Goal: Information Seeking & Learning: Check status

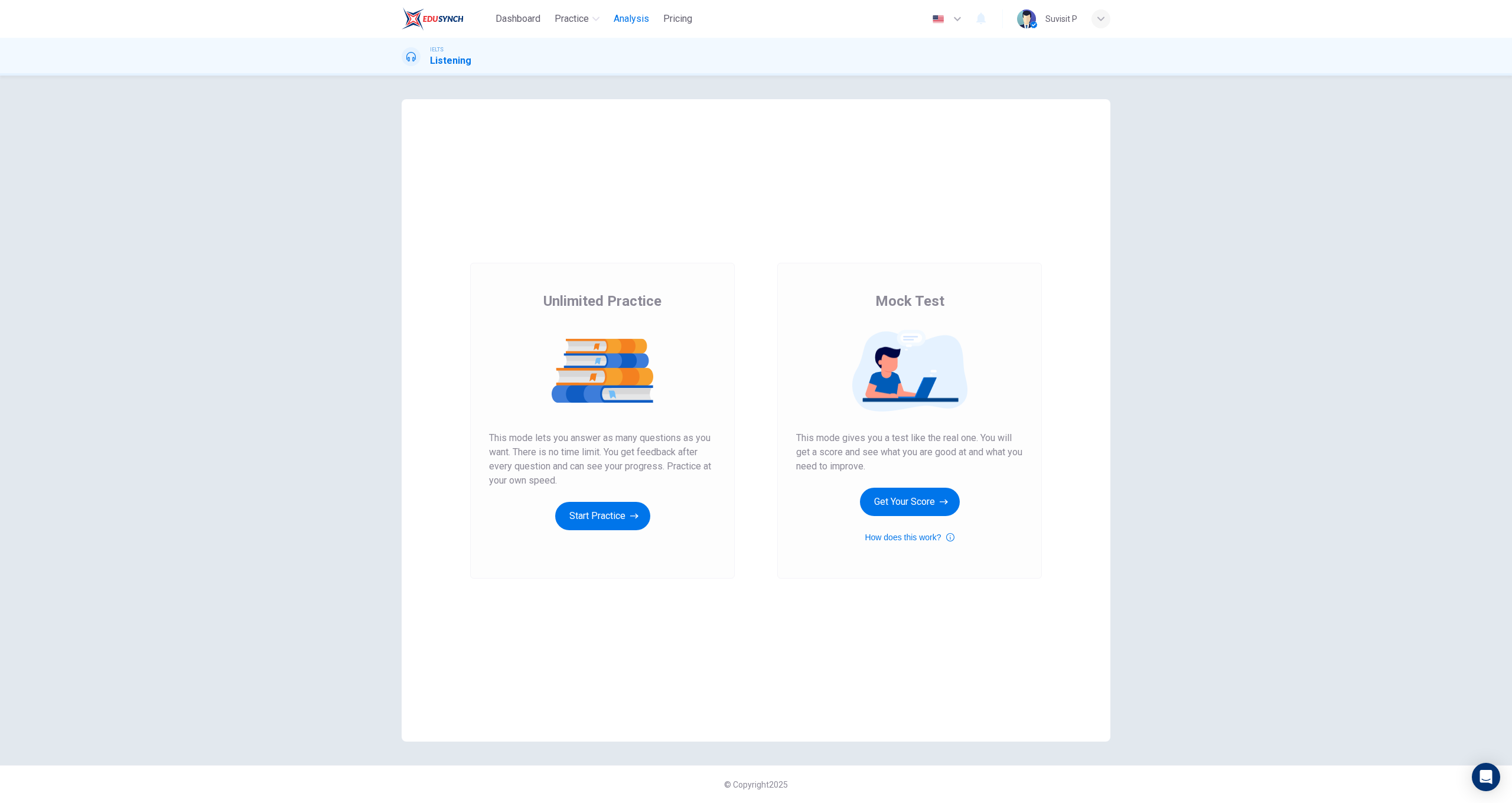
click at [640, 20] on span "Analysis" at bounding box center [631, 19] width 35 height 14
click at [906, 493] on button "Get Your Score" at bounding box center [910, 501] width 100 height 28
